Goal: Task Accomplishment & Management: Complete application form

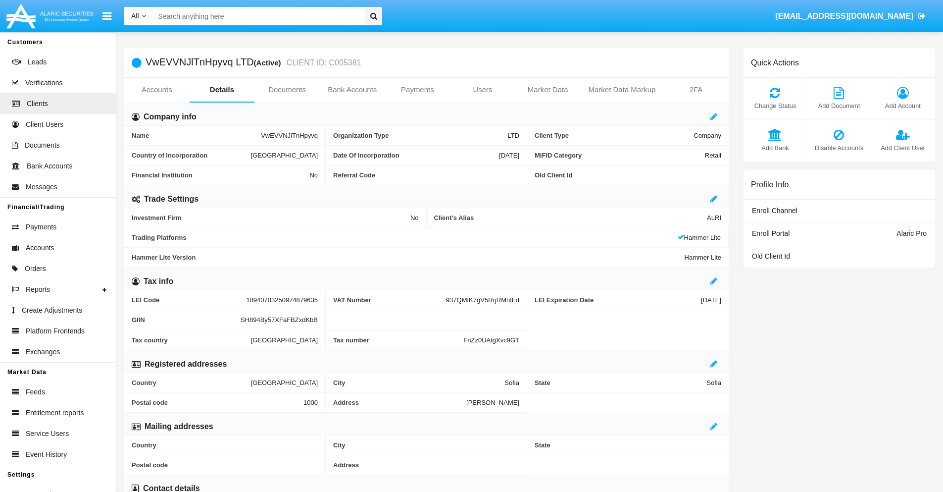
click at [483, 90] on link "Users" at bounding box center [482, 90] width 65 height 24
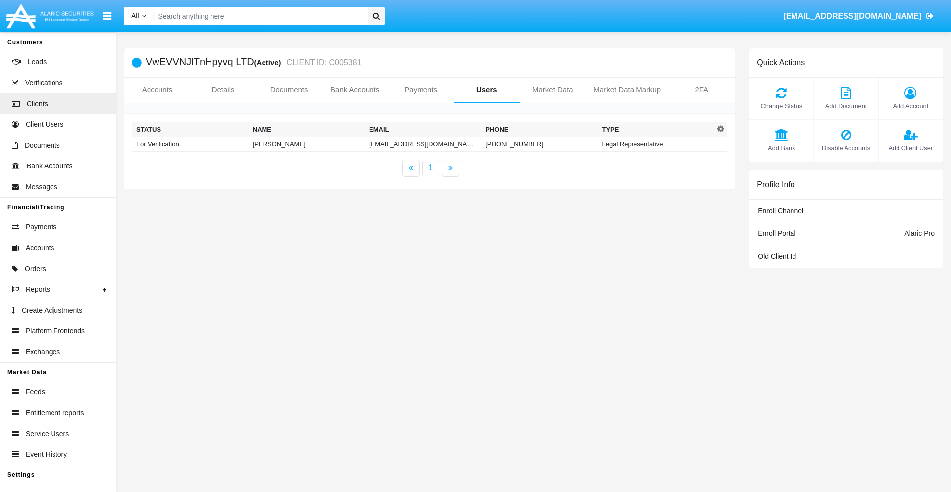
click at [405, 144] on td "ry-eif@o2u9lupirzia.hk" at bounding box center [423, 144] width 116 height 15
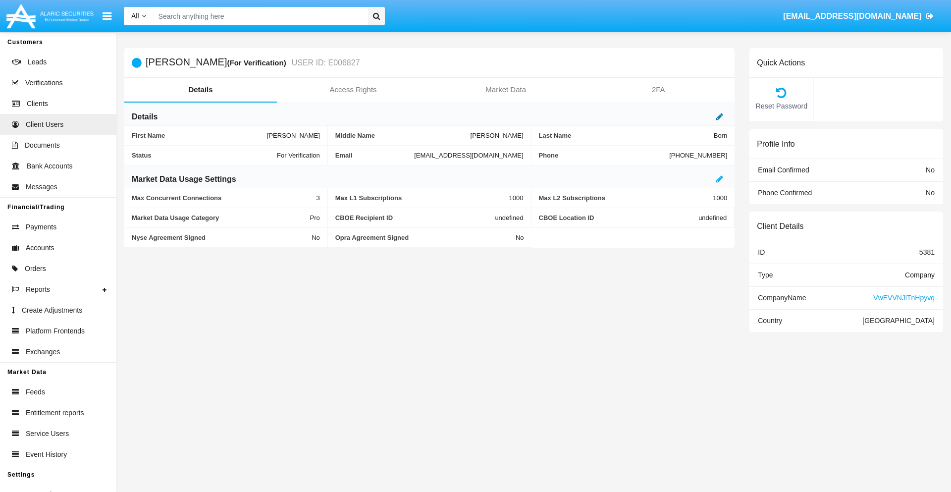
click at [719, 116] on icon at bounding box center [719, 116] width 7 height 8
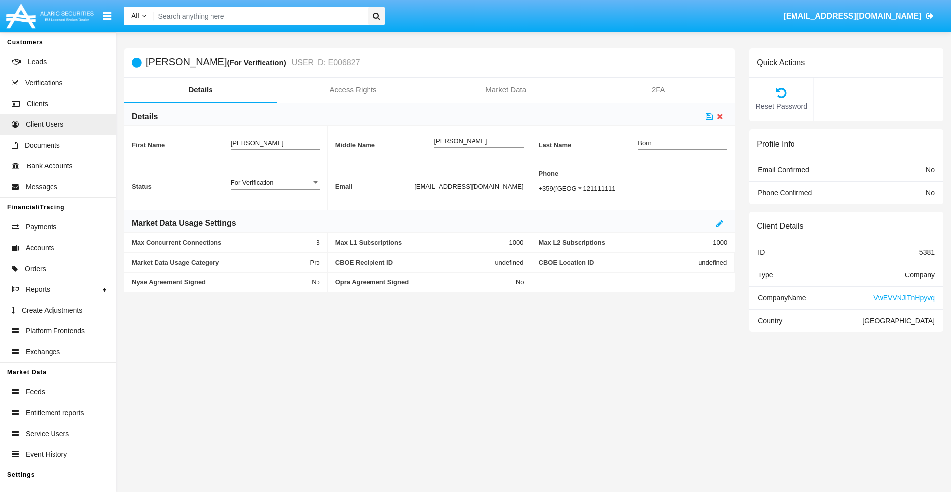
click at [275, 182] on div "For Verification" at bounding box center [271, 182] width 80 height 8
click at [275, 188] on span "Verified" at bounding box center [275, 187] width 89 height 19
click at [709, 116] on icon at bounding box center [709, 116] width 7 height 8
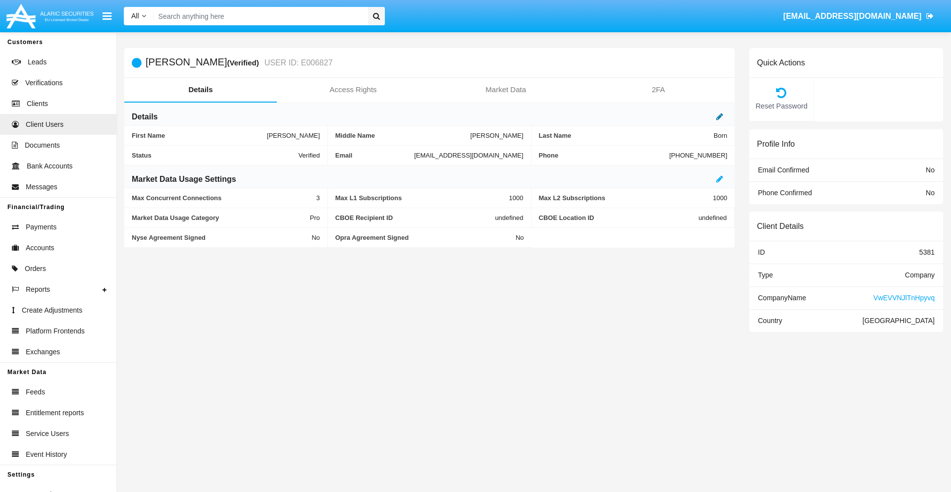
click at [719, 116] on icon at bounding box center [719, 116] width 7 height 8
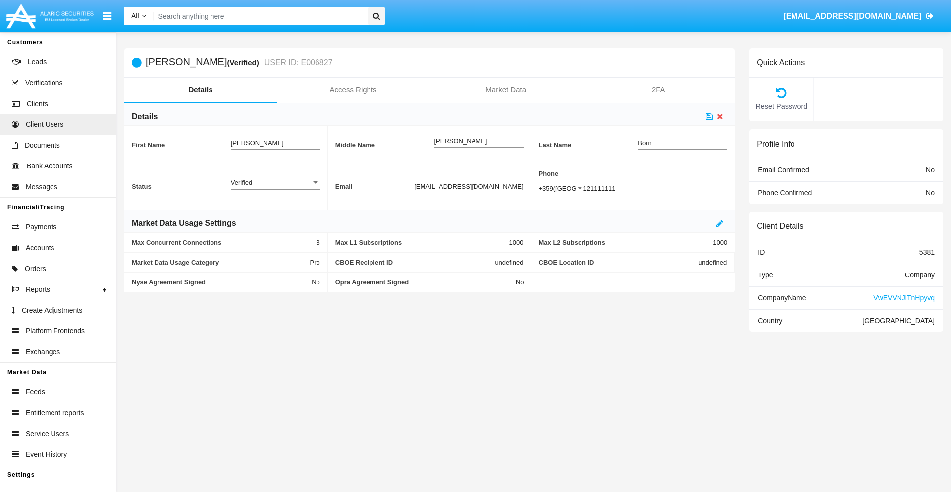
click at [275, 182] on div "Verified" at bounding box center [271, 182] width 80 height 8
click at [275, 188] on span "Active" at bounding box center [275, 187] width 89 height 19
click at [709, 116] on icon at bounding box center [709, 116] width 7 height 8
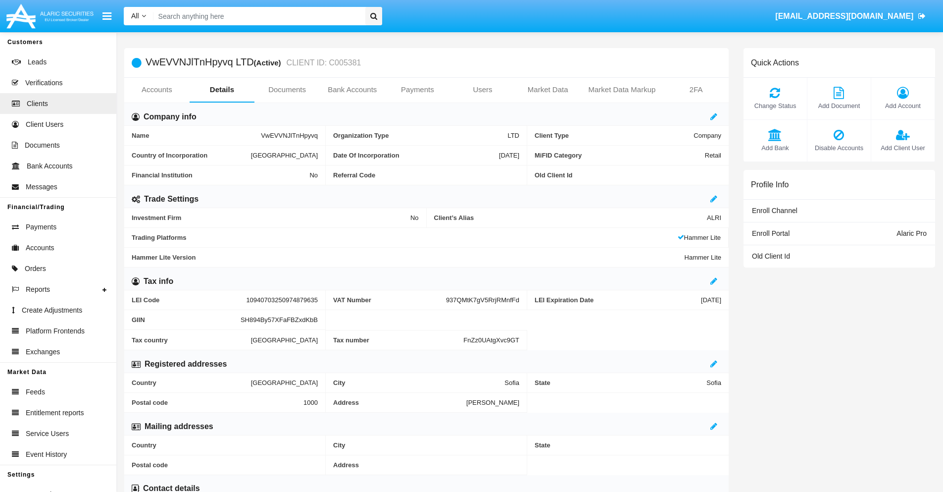
click at [903, 148] on span "Add Client User" at bounding box center [902, 147] width 53 height 9
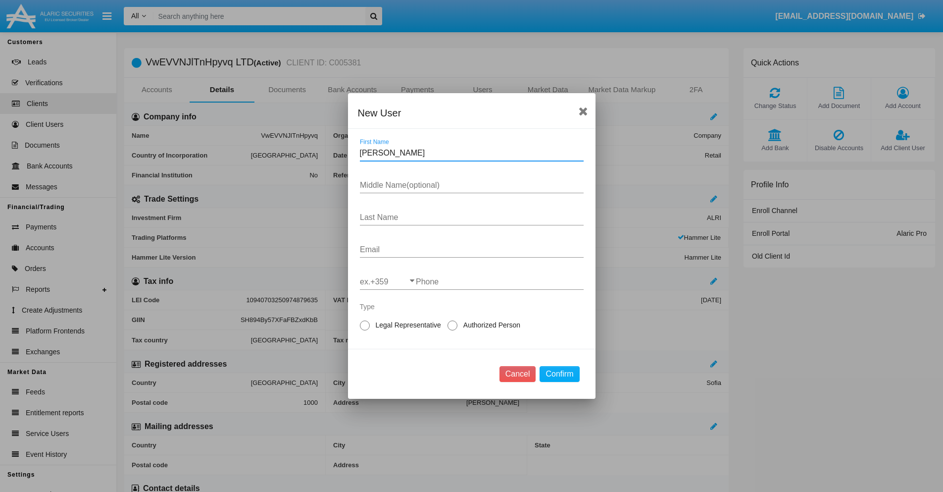
type input "Marx"
type input "Salome"
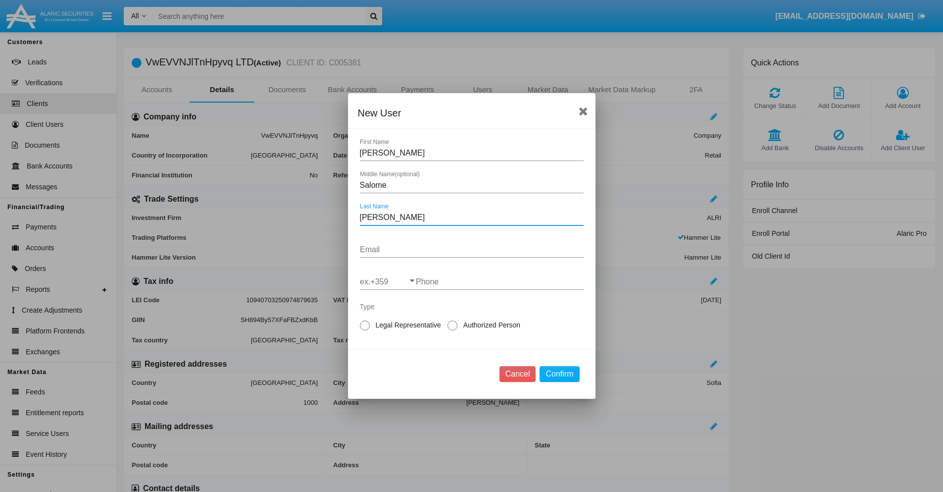
type input "Botsford"
type input "dbea-fyb@bsqjeesbh.hk"
click at [388, 282] on input "ex.+359" at bounding box center [388, 281] width 56 height 9
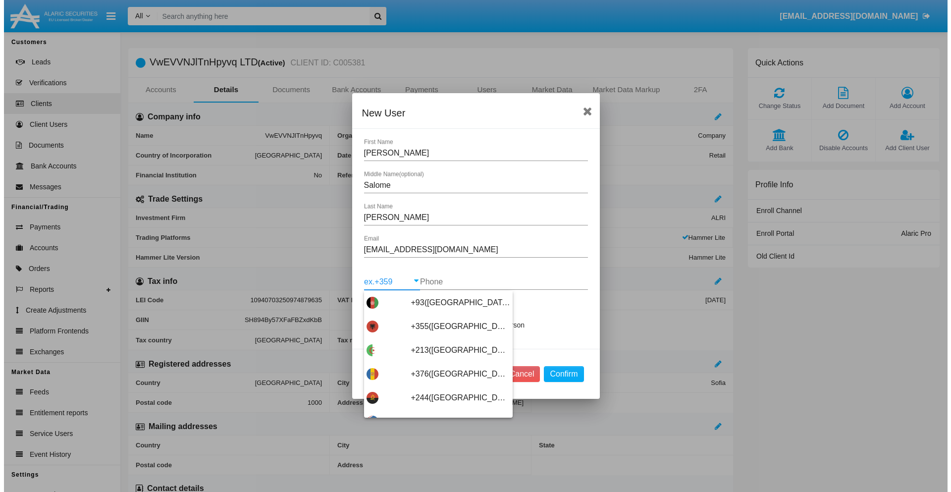
scroll to position [5268, 0]
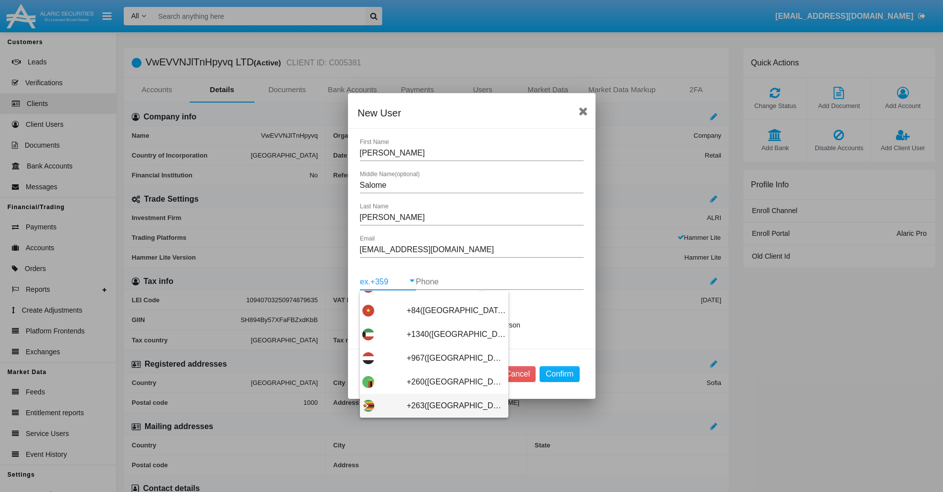
click at [430, 405] on span "+263([GEOGRAPHIC_DATA])" at bounding box center [456, 406] width 99 height 24
type input "+263(Zimbabwe)"
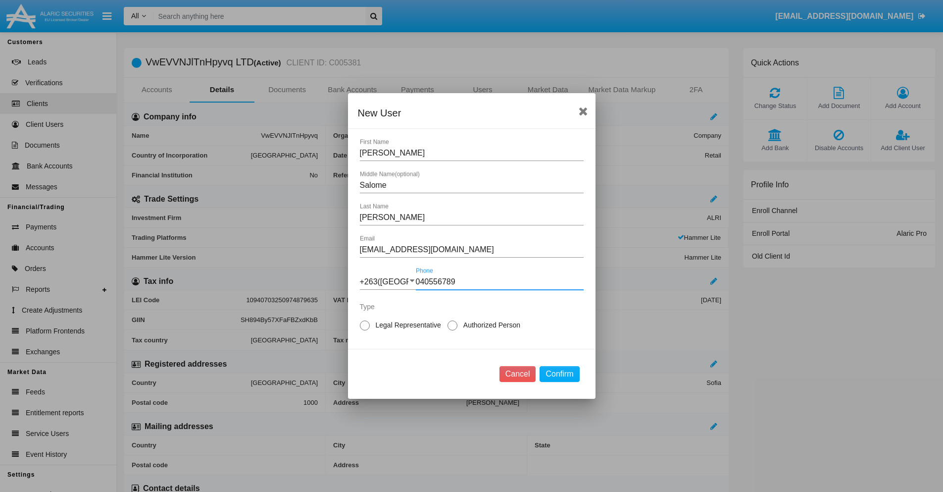
type input "040556789"
click at [490, 325] on span "Authorized Person" at bounding box center [489, 325] width 65 height 10
click at [453, 330] on input "Authorized Person" at bounding box center [452, 330] width 0 height 0
radio input "true"
click at [559, 374] on button "Confirm" at bounding box center [560, 374] width 40 height 16
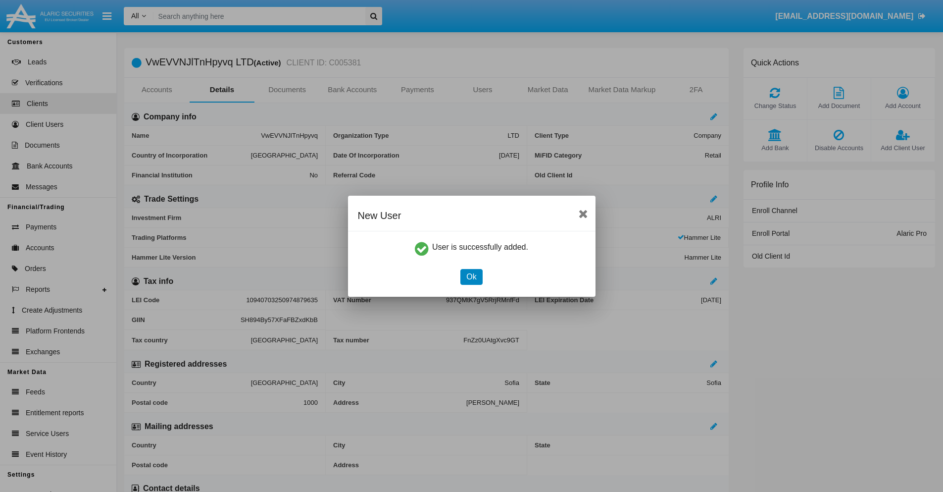
click at [471, 276] on button "Ok" at bounding box center [471, 277] width 22 height 16
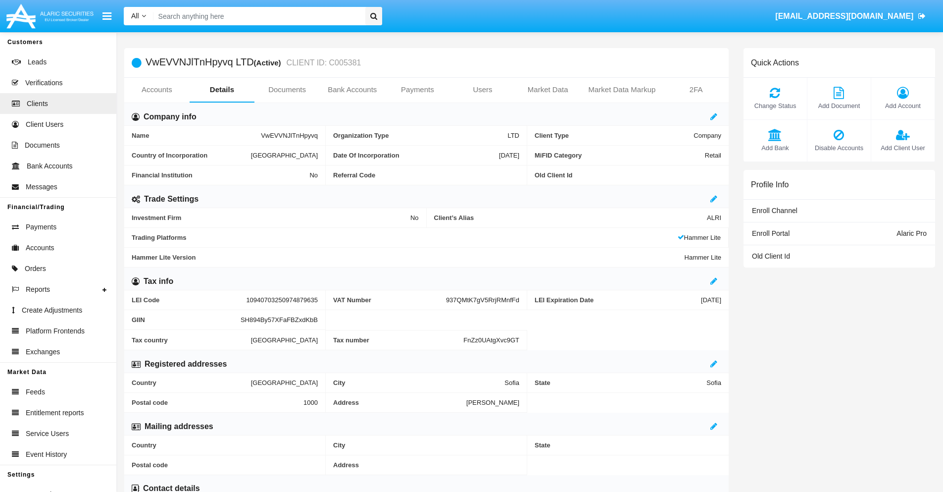
click at [903, 148] on span "Add Client User" at bounding box center [902, 147] width 53 height 9
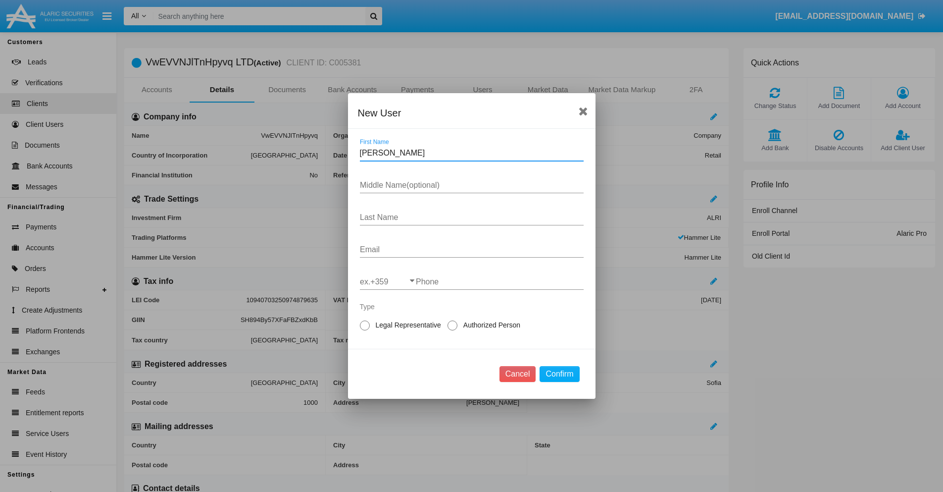
type input "Venetta"
type input "Ryan"
type input "McLaughlin"
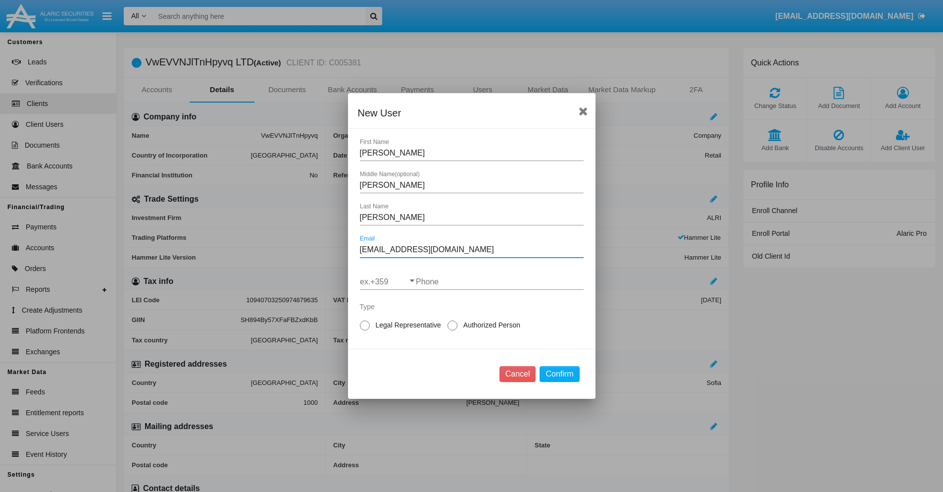
type input "y3zdpdsd@fo9y2655.dolj.nz"
click at [388, 282] on input "ex.+359" at bounding box center [388, 281] width 56 height 9
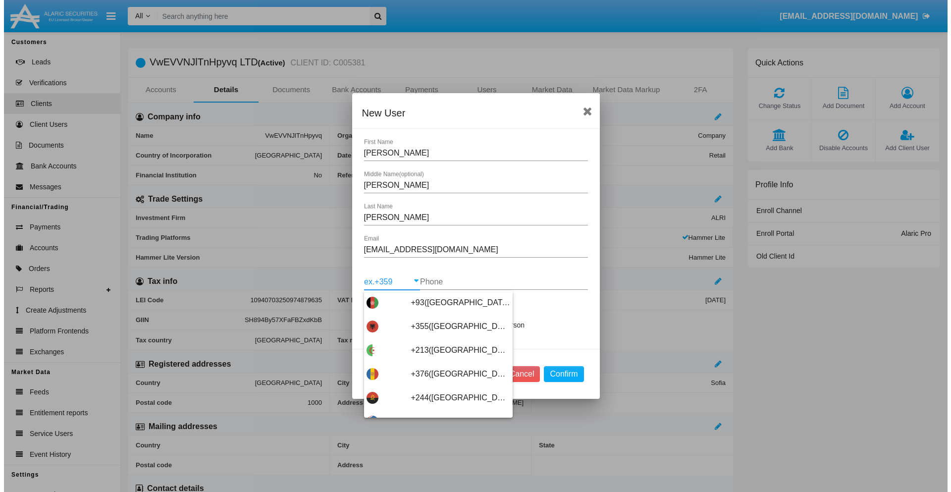
scroll to position [5268, 0]
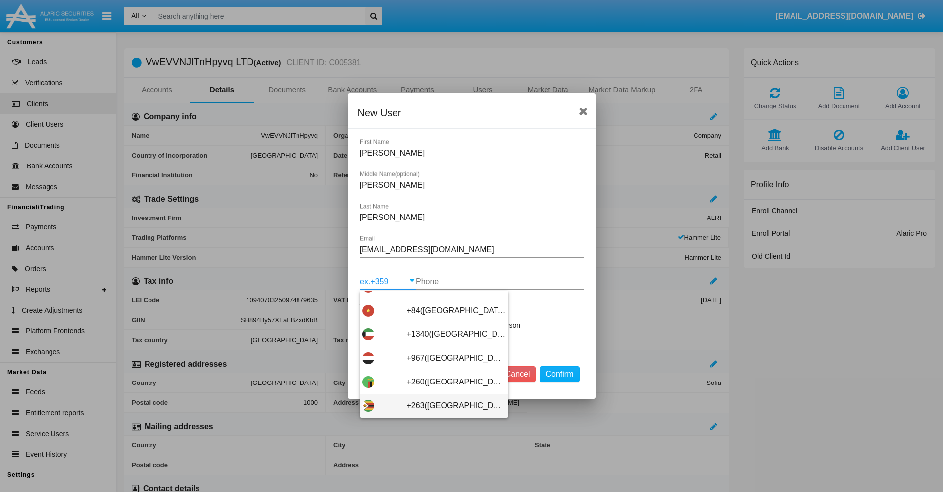
click at [430, 405] on span "+263([GEOGRAPHIC_DATA])" at bounding box center [456, 406] width 99 height 24
type input "+263([GEOGRAPHIC_DATA])"
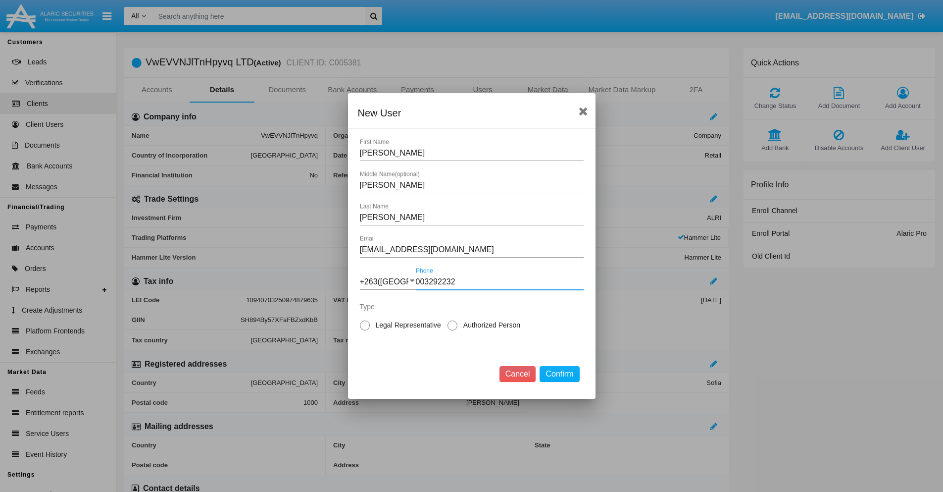
type input "003292232"
click at [406, 325] on span "Legal Representative" at bounding box center [407, 325] width 74 height 10
click at [365, 330] on input "Legal Representative" at bounding box center [364, 330] width 0 height 0
radio input "true"
click at [559, 374] on button "Confirm" at bounding box center [560, 374] width 40 height 16
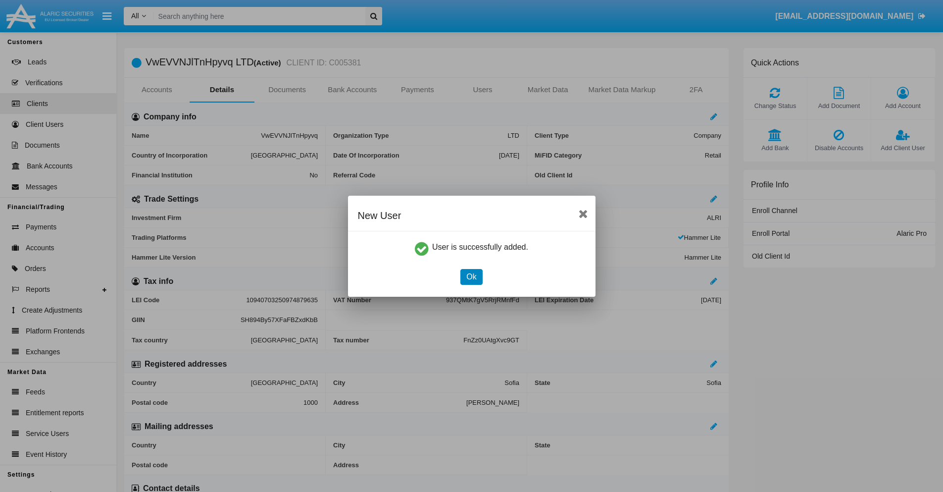
click at [471, 276] on button "Ok" at bounding box center [471, 277] width 22 height 16
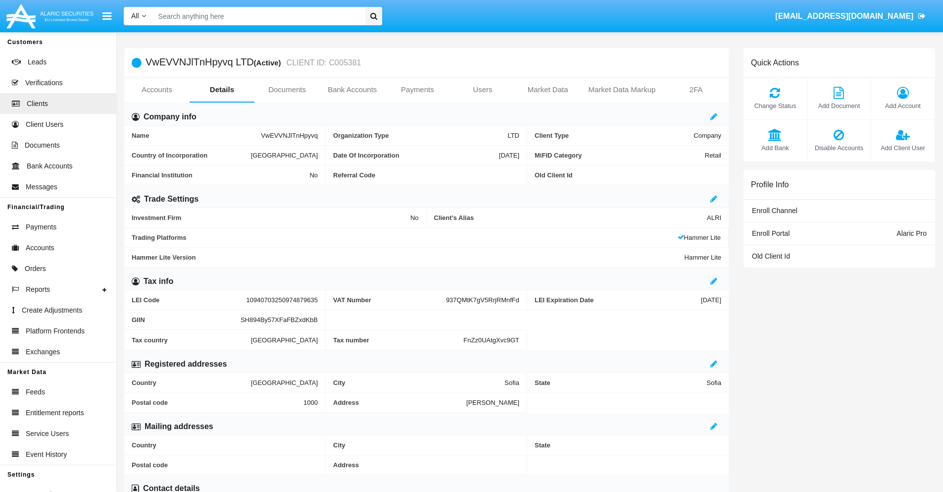
click at [483, 90] on link "Users" at bounding box center [482, 90] width 65 height 24
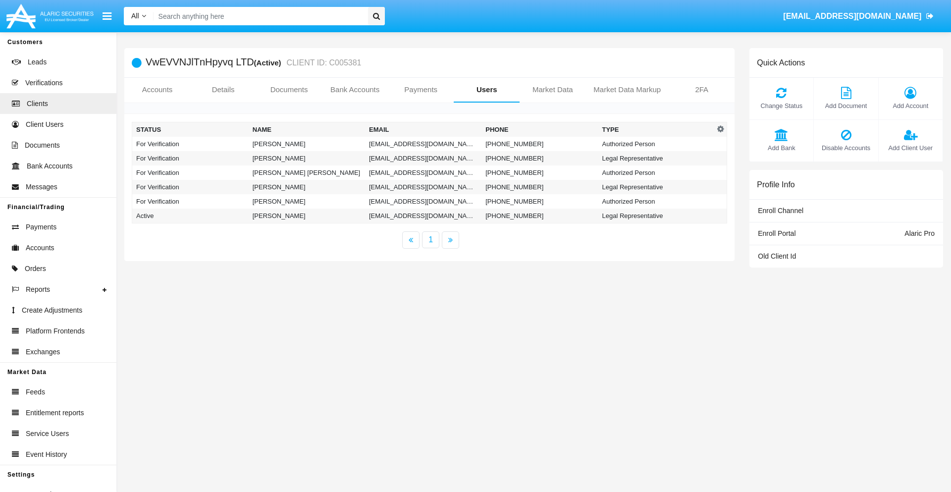
click at [423, 144] on td "[EMAIL_ADDRESS][DOMAIN_NAME]" at bounding box center [423, 144] width 116 height 14
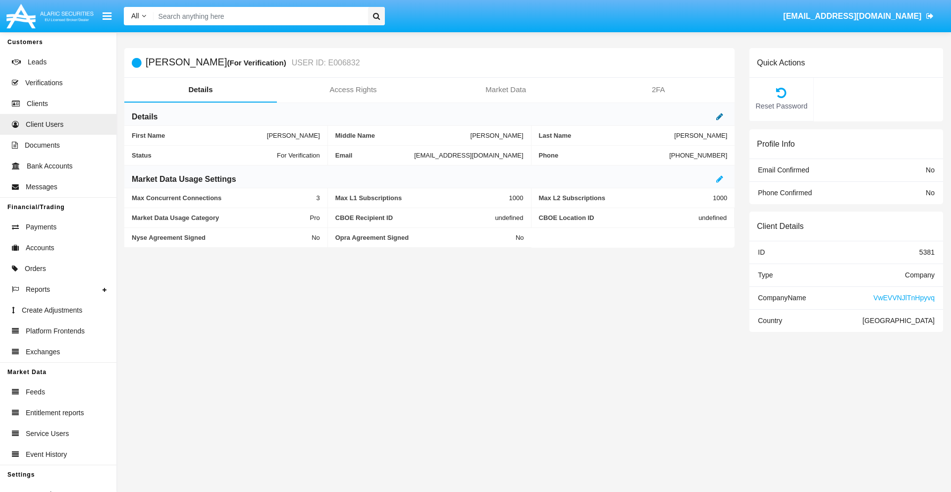
click at [719, 116] on icon at bounding box center [719, 116] width 7 height 8
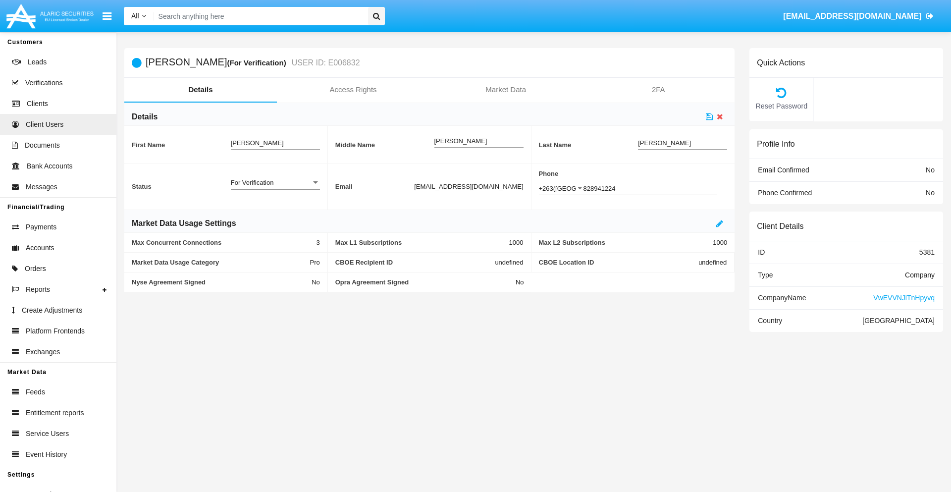
click at [275, 182] on div "For Verification" at bounding box center [271, 182] width 80 height 8
click at [275, 188] on span "Verified" at bounding box center [267, 187] width 73 height 19
click at [709, 116] on icon at bounding box center [709, 116] width 7 height 8
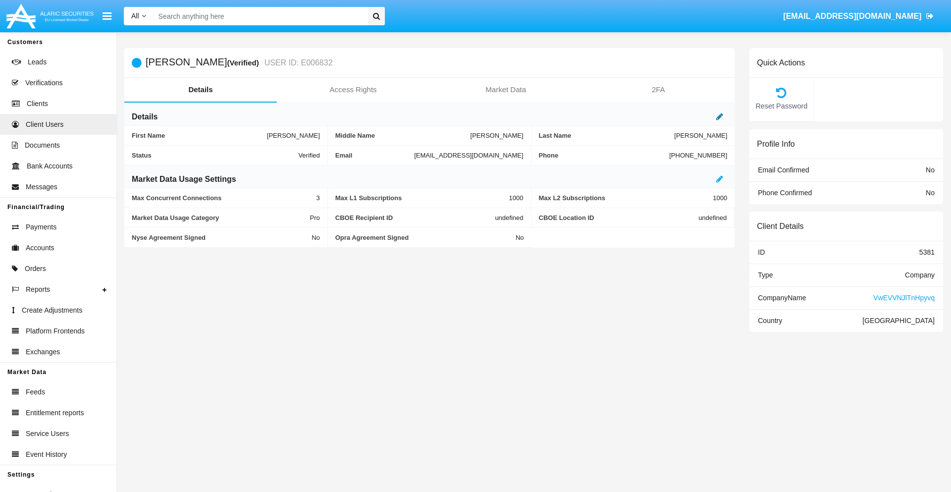
click at [719, 116] on icon at bounding box center [719, 116] width 7 height 8
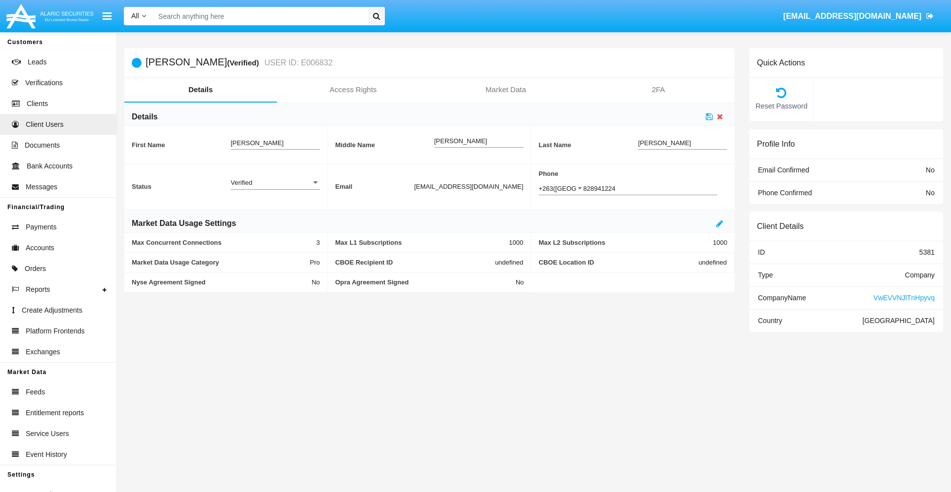
click at [275, 182] on div "Verified" at bounding box center [271, 182] width 80 height 8
click at [275, 188] on span "Active" at bounding box center [275, 187] width 89 height 19
click at [709, 116] on icon at bounding box center [709, 116] width 7 height 8
